Goal: Check status: Check status

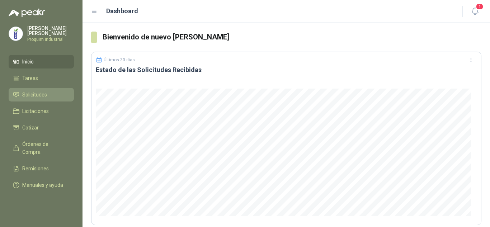
click at [50, 92] on li "Solicitudes" at bounding box center [41, 95] width 57 height 8
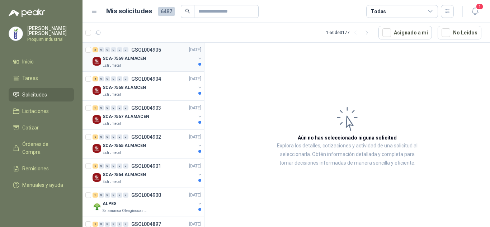
click at [160, 65] on div "Estrumetal" at bounding box center [149, 66] width 93 height 6
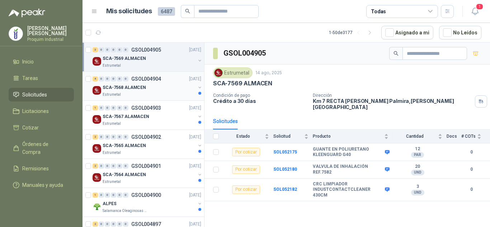
click at [169, 99] on div "4 0 0 0 0 0 GSOL004904 [DATE] SCA-7568 ALAMCEN Estrumetal" at bounding box center [144, 86] width 122 height 29
click at [174, 84] on div "SCA-7568 ALAMCEN" at bounding box center [149, 87] width 93 height 9
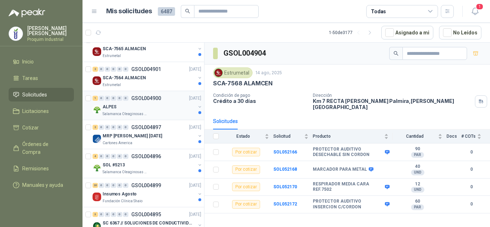
scroll to position [108, 0]
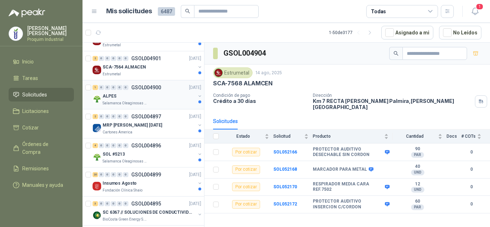
click at [165, 100] on div "ALPES" at bounding box center [149, 96] width 93 height 9
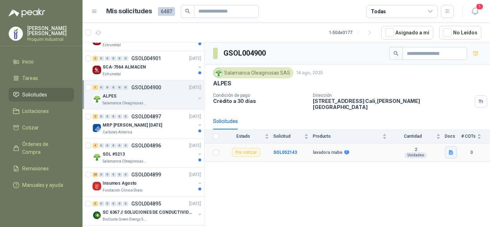
click at [448, 146] on button "button" at bounding box center [451, 152] width 12 height 12
click at [431, 130] on button "WhatsApp Image [DATE] 1.33.36 PM.jpeg" at bounding box center [405, 132] width 95 height 8
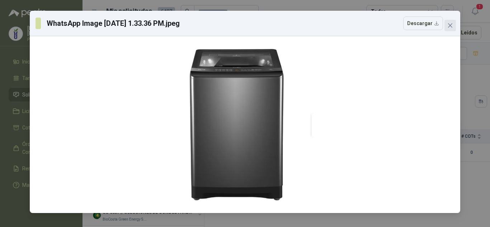
click at [446, 27] on span "Close" at bounding box center [450, 26] width 11 height 6
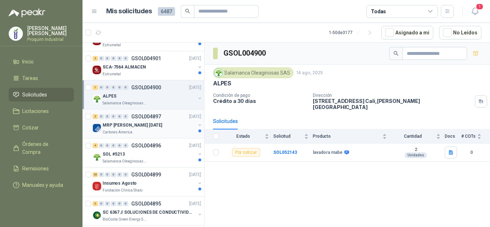
click at [163, 130] on div "Cartones America" at bounding box center [149, 133] width 93 height 6
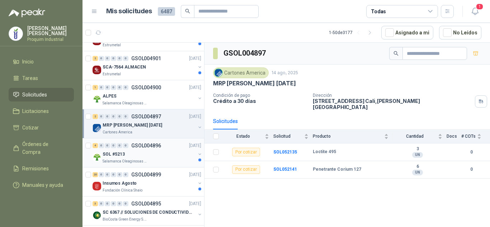
click at [145, 152] on div "SOL #5213" at bounding box center [149, 154] width 93 height 9
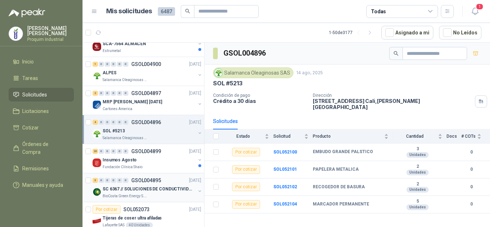
scroll to position [144, 0]
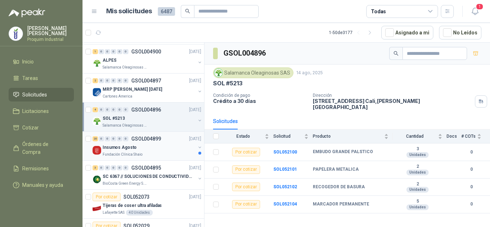
click at [150, 151] on div "Insumos Agosto" at bounding box center [149, 147] width 93 height 9
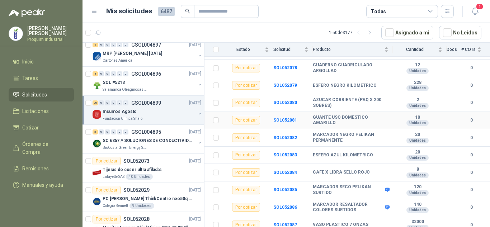
scroll to position [108, 0]
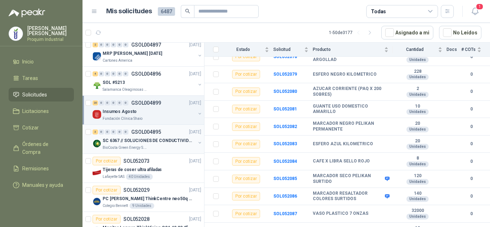
click at [154, 140] on p "SC 6367 // SOLUCIONES DE CONDUCTIVIDAD" at bounding box center [147, 140] width 89 height 7
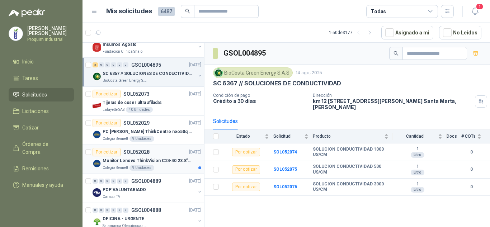
scroll to position [251, 0]
